Goal: Find specific page/section: Find specific page/section

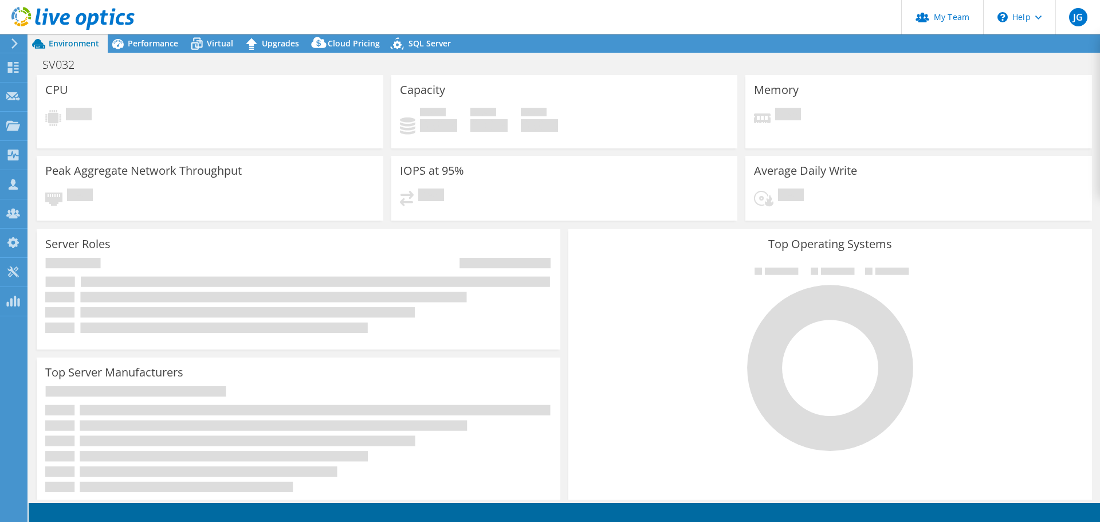
select select "EULondon"
select select "GBP"
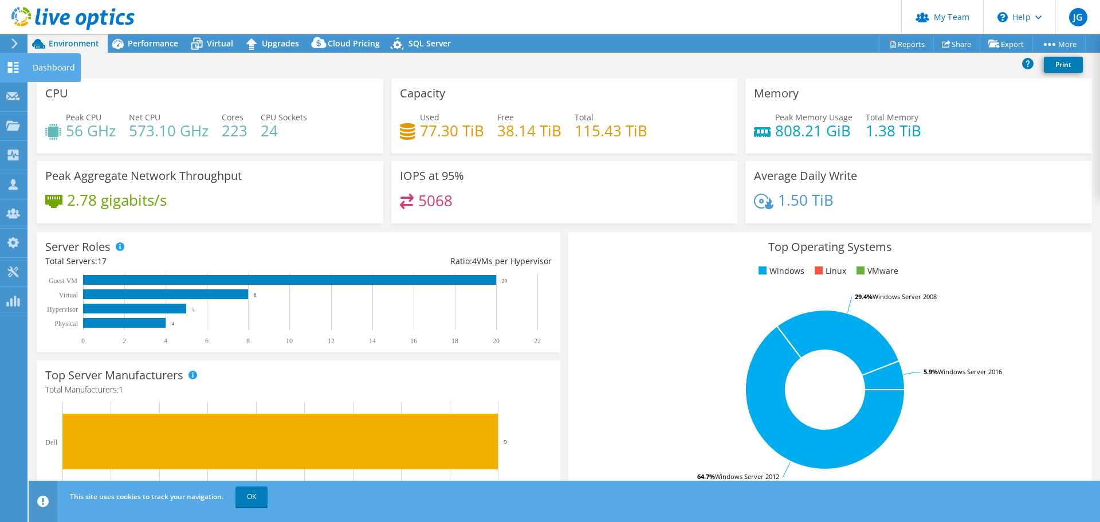
click at [13, 67] on icon at bounding box center [13, 67] width 14 height 11
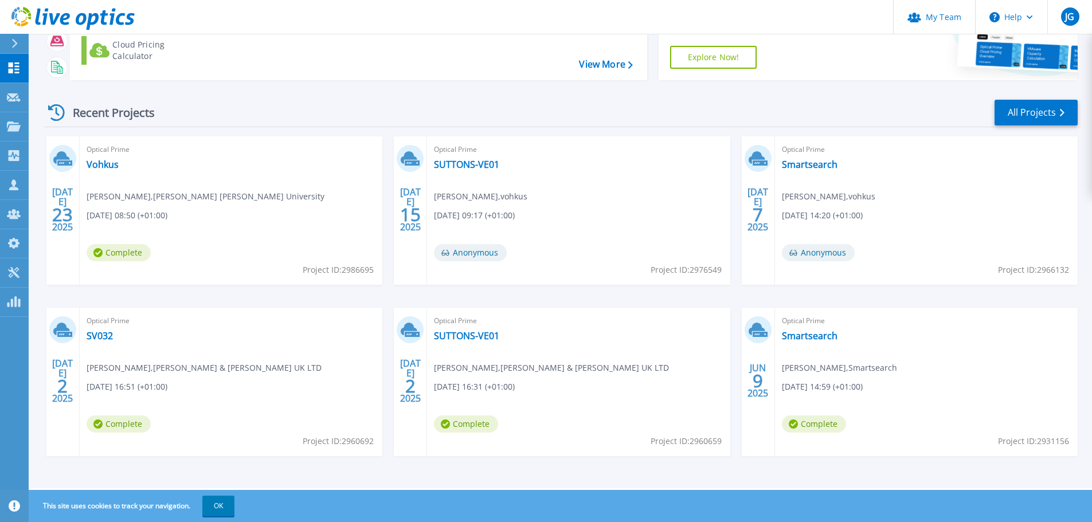
scroll to position [113, 0]
click at [212, 508] on button "OK" at bounding box center [218, 506] width 32 height 21
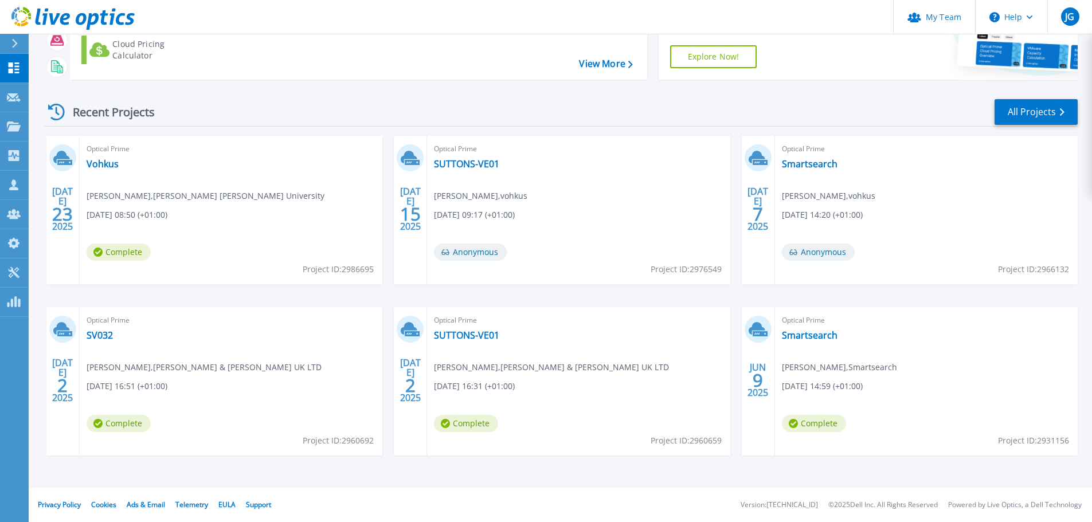
click at [294, 466] on div "JUL 23 2025 Optical Prime Vohkus Richard Corn , Bishop Grosseteste University 0…" at bounding box center [556, 307] width 1042 height 343
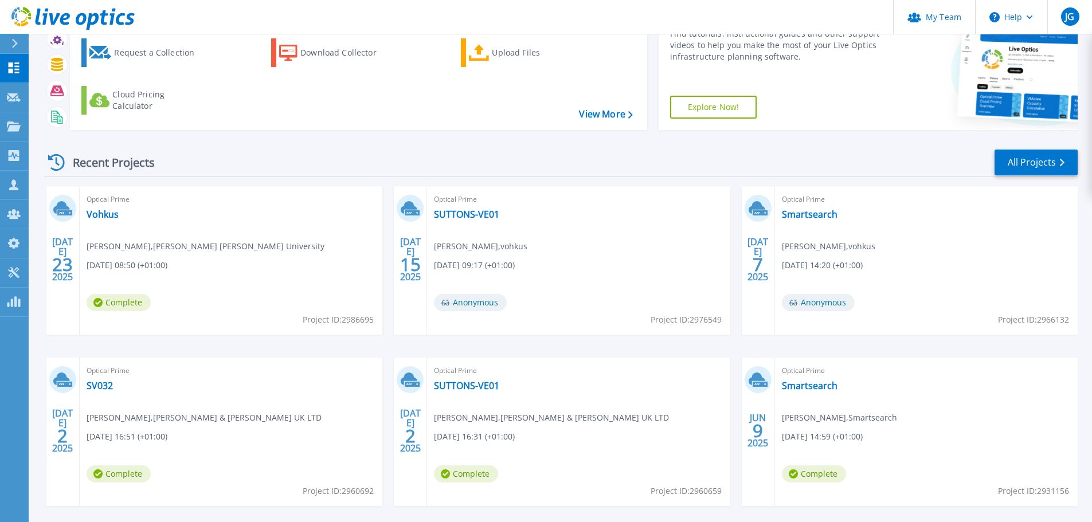
scroll to position [0, 0]
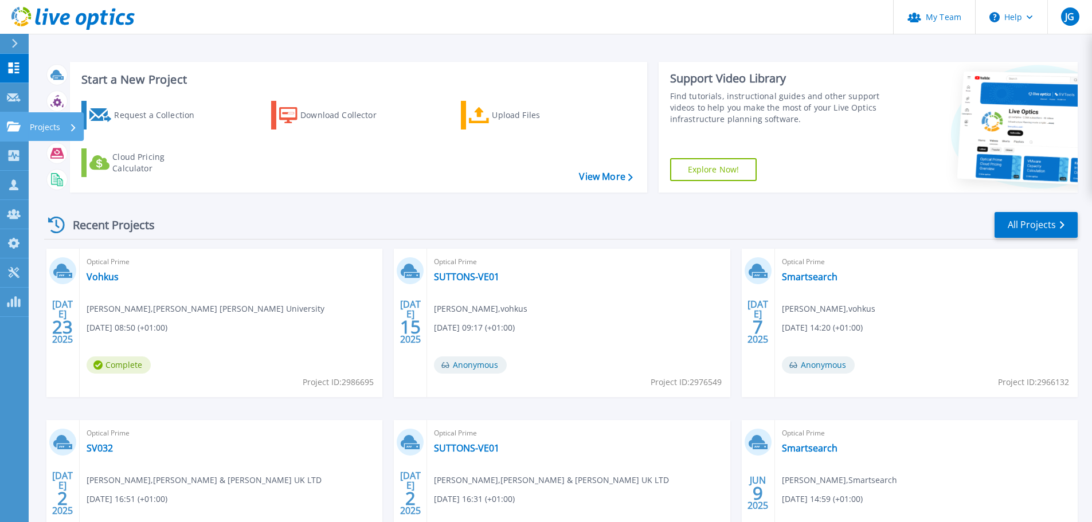
click at [16, 124] on icon at bounding box center [14, 126] width 14 height 10
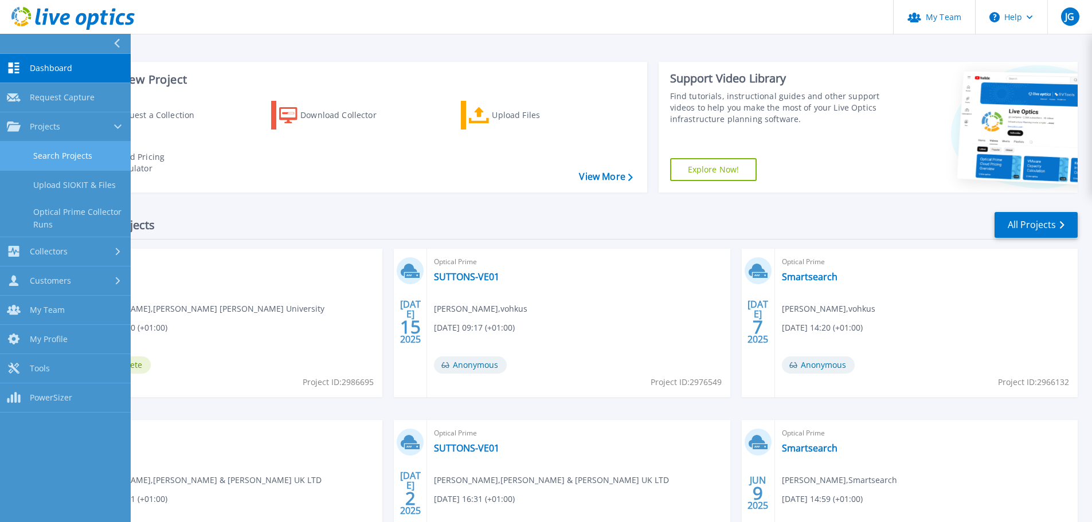
click at [76, 158] on link "Search Projects" at bounding box center [65, 156] width 131 height 29
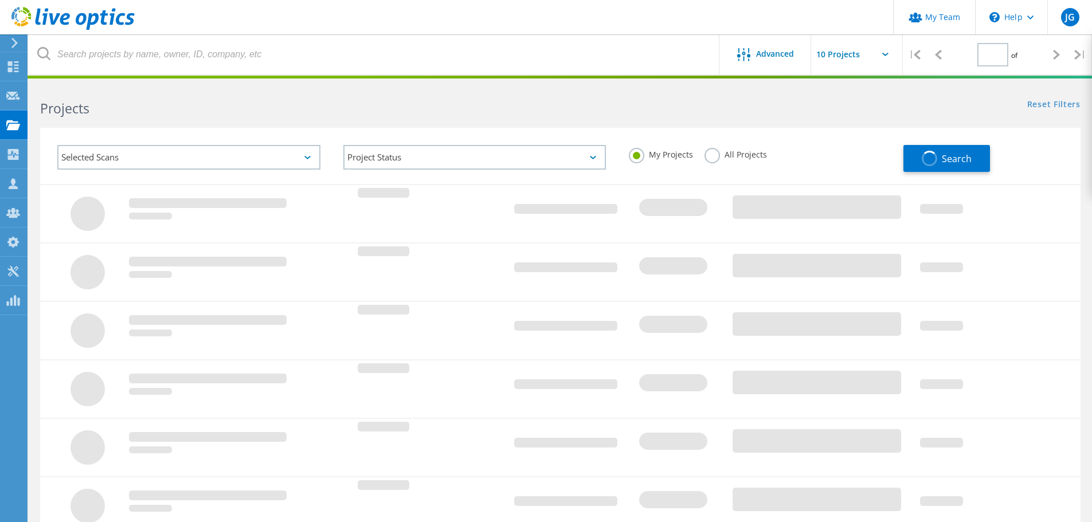
type input "1"
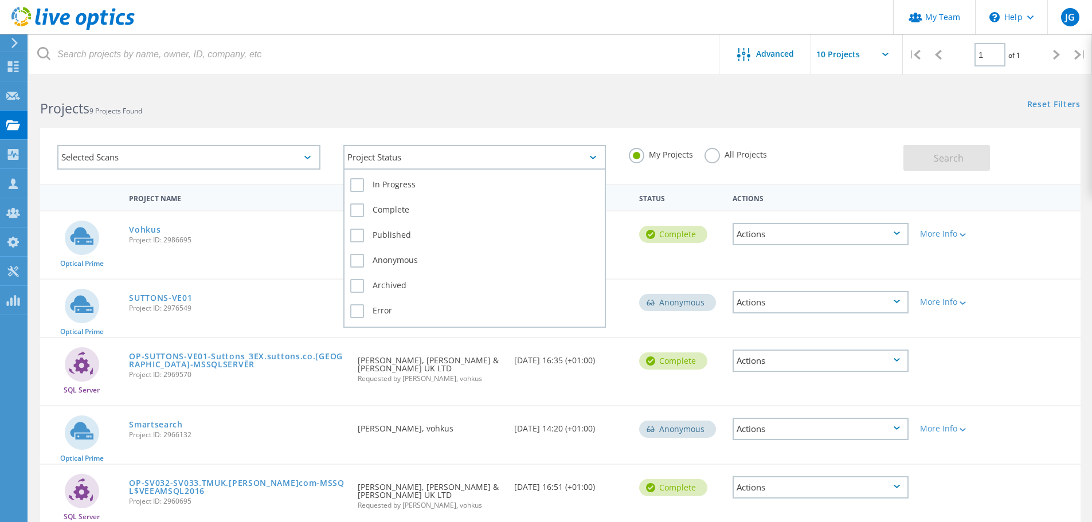
click at [383, 155] on div "Project Status" at bounding box center [474, 157] width 263 height 25
click at [391, 186] on label "In Progress" at bounding box center [474, 185] width 249 height 14
click at [0, 0] on input "In Progress" at bounding box center [0, 0] width 0 height 0
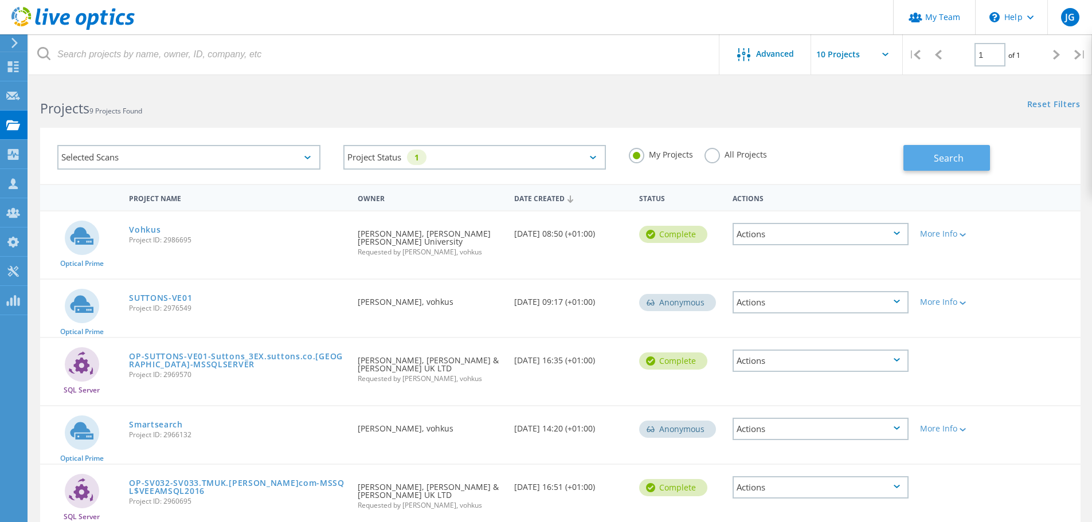
click at [954, 163] on span "Search" at bounding box center [949, 158] width 30 height 13
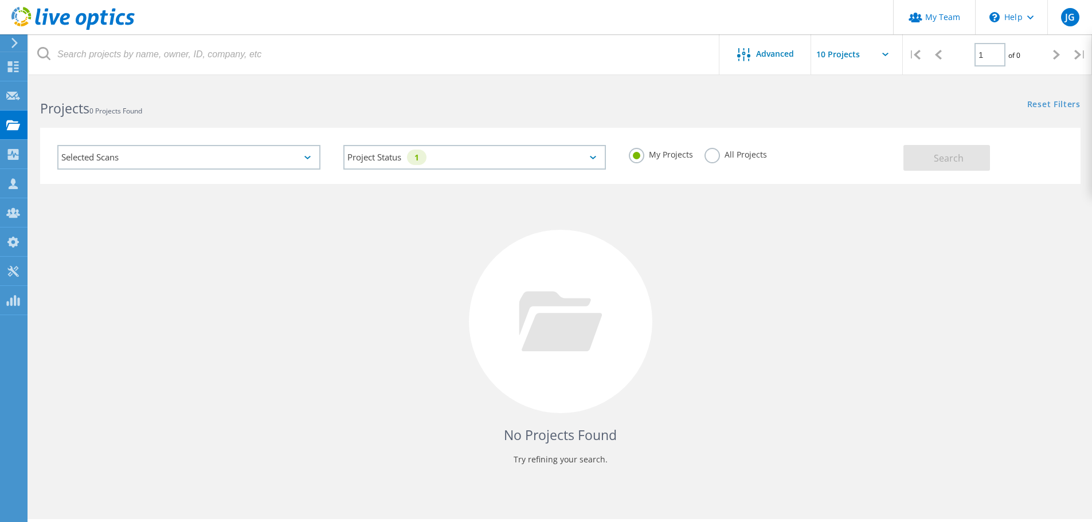
click at [14, 45] on use at bounding box center [14, 43] width 6 height 10
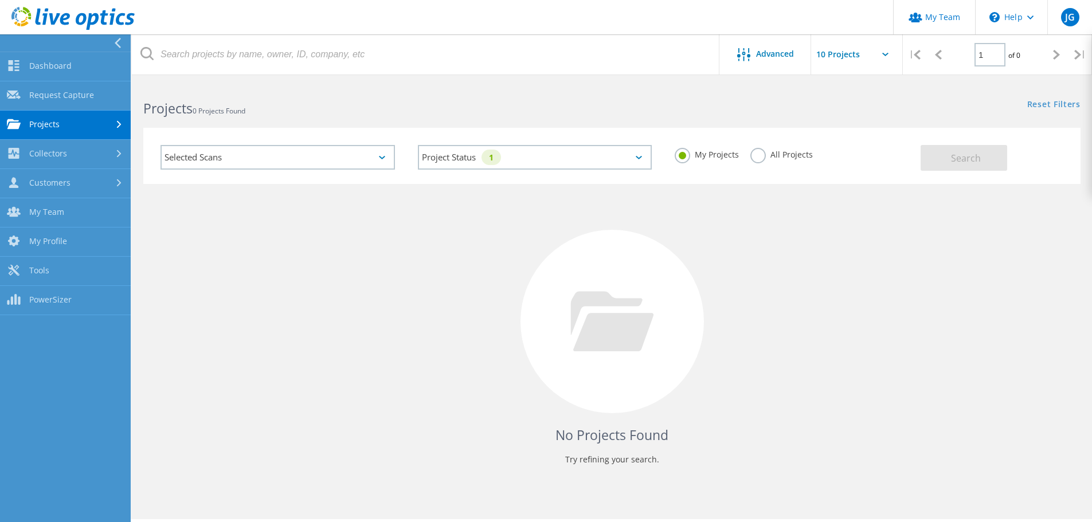
click at [39, 120] on link "Projects" at bounding box center [65, 125] width 131 height 29
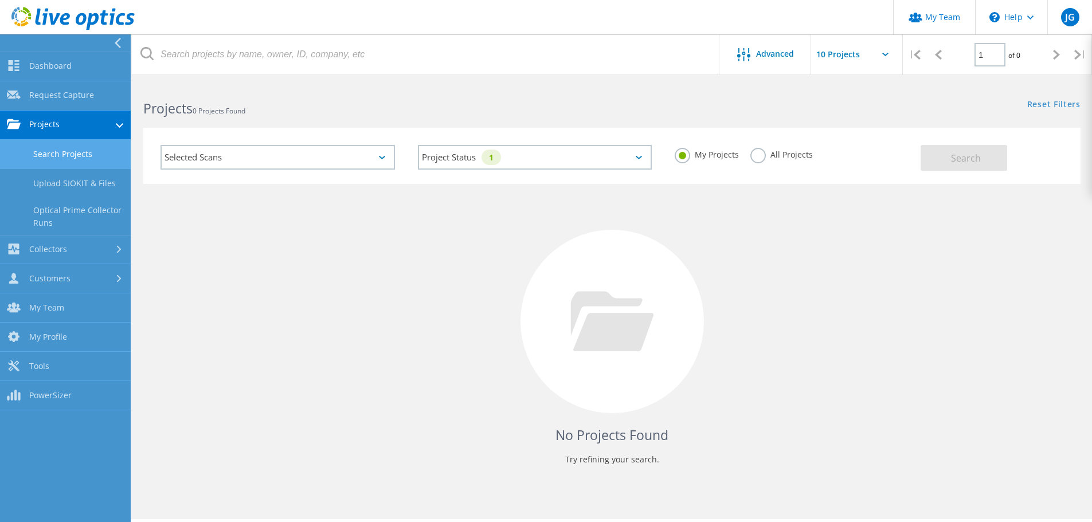
click at [61, 150] on link "Search Projects" at bounding box center [65, 154] width 131 height 29
click at [43, 69] on link "Dashboard" at bounding box center [65, 66] width 131 height 29
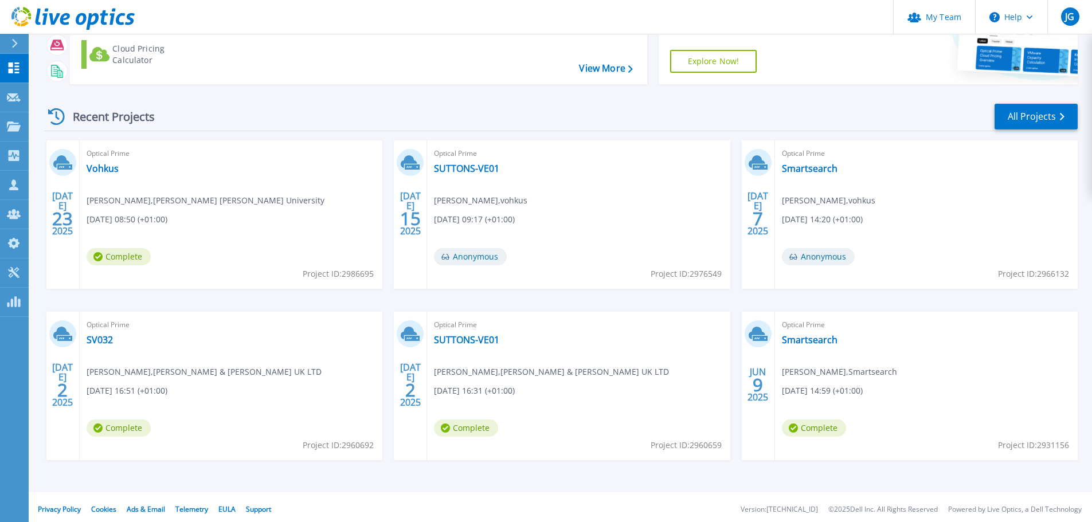
scroll to position [113, 0]
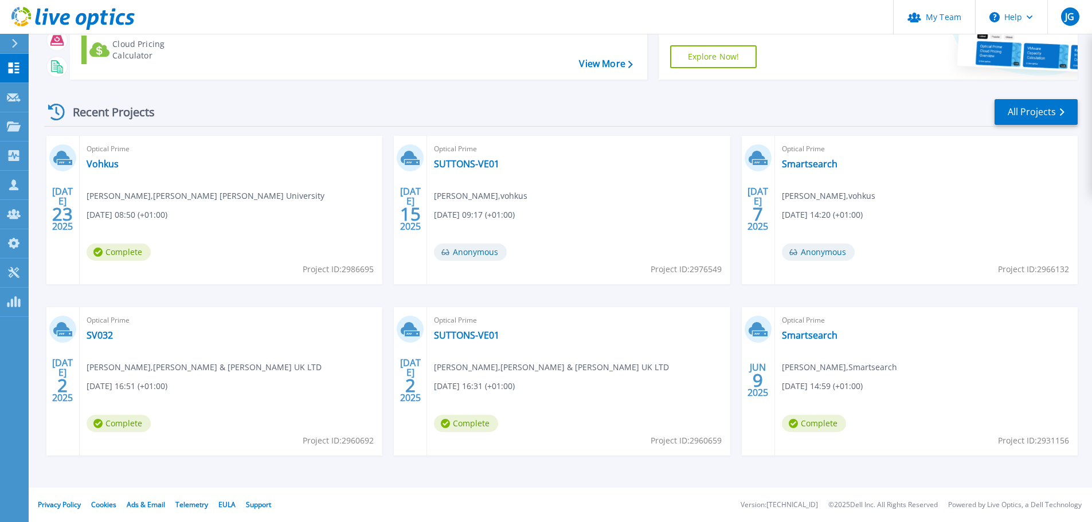
drag, startPoint x: 395, startPoint y: 97, endPoint x: 386, endPoint y: 97, distance: 9.2
click at [395, 97] on div "Recent Projects All Projects [DATE] Optical Prime Vohkus [PERSON_NAME] , [PERSO…" at bounding box center [560, 288] width 1033 height 399
